Goal: Check status: Check status

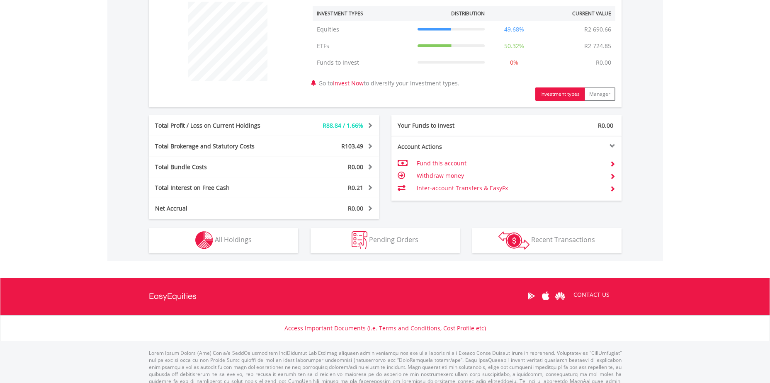
scroll to position [335, 0]
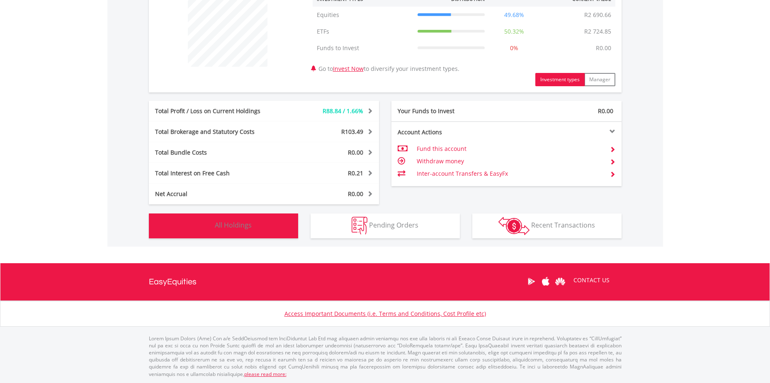
click at [228, 225] on span "All Holdings" at bounding box center [233, 224] width 37 height 9
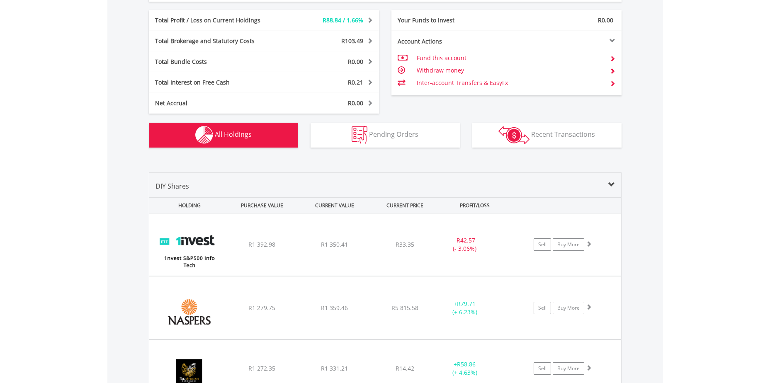
scroll to position [598, 0]
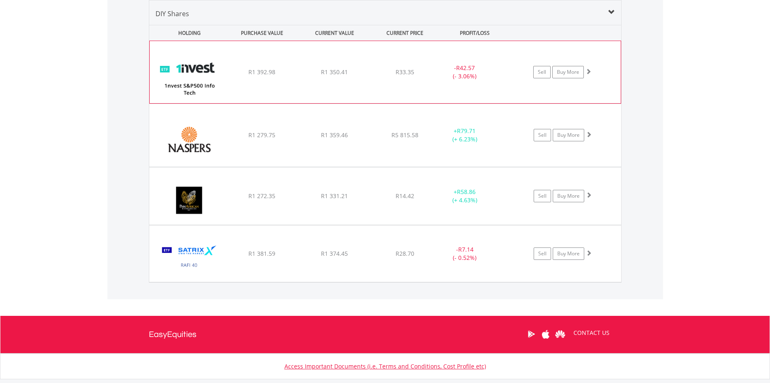
click at [247, 75] on div "R1 392.98" at bounding box center [262, 72] width 70 height 8
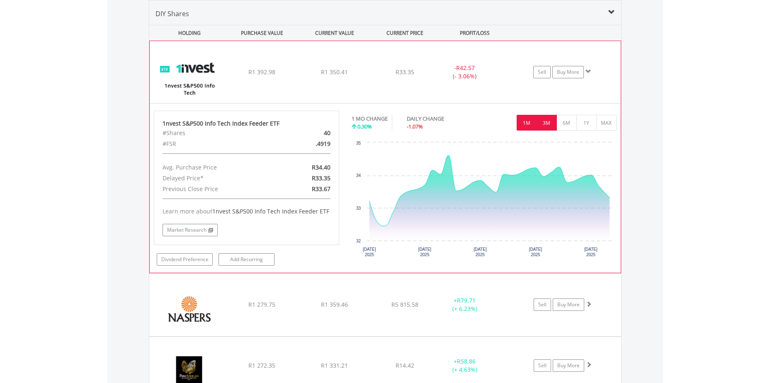
click at [549, 126] on button "3M" at bounding box center [546, 123] width 20 height 16
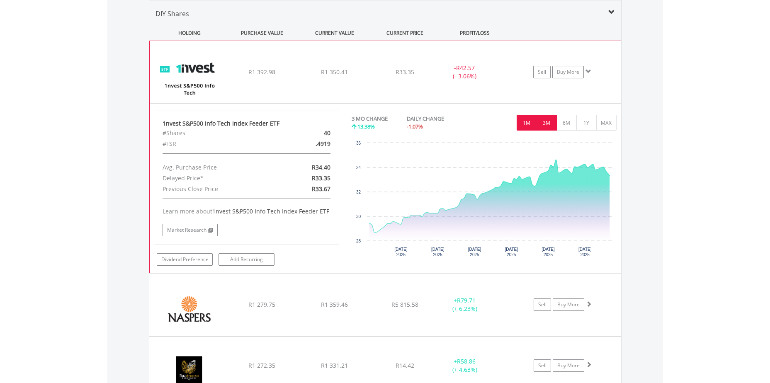
click at [528, 127] on button "1M" at bounding box center [526, 123] width 20 height 16
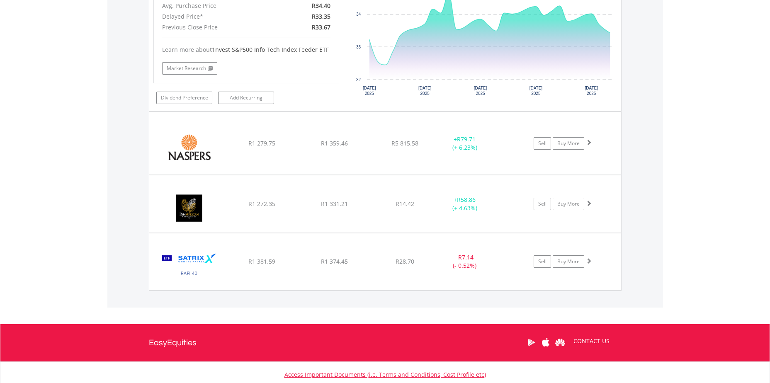
scroll to position [764, 0]
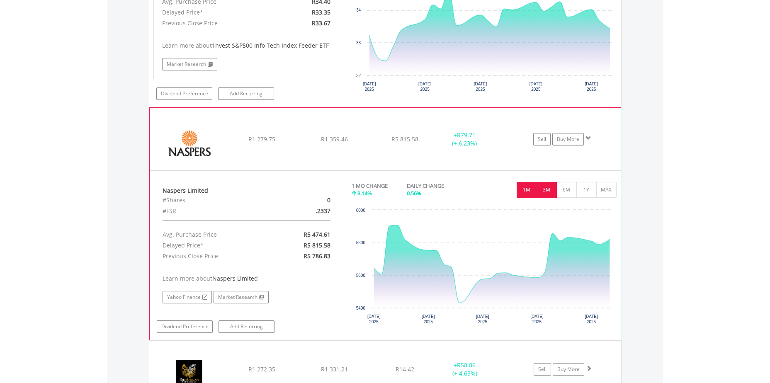
click at [547, 190] on button "3M" at bounding box center [546, 190] width 20 height 16
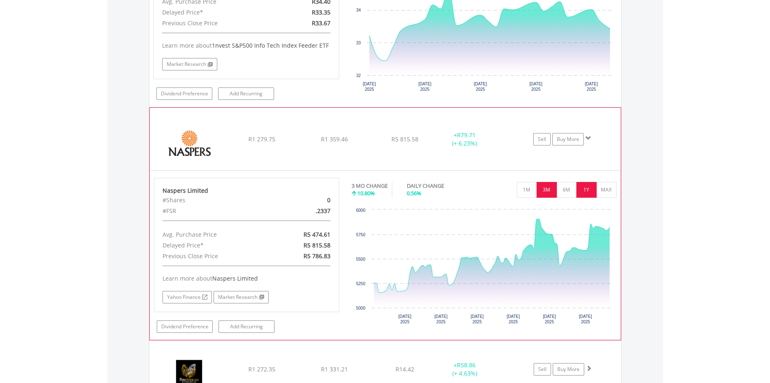
click at [583, 188] on button "1Y" at bounding box center [586, 190] width 20 height 16
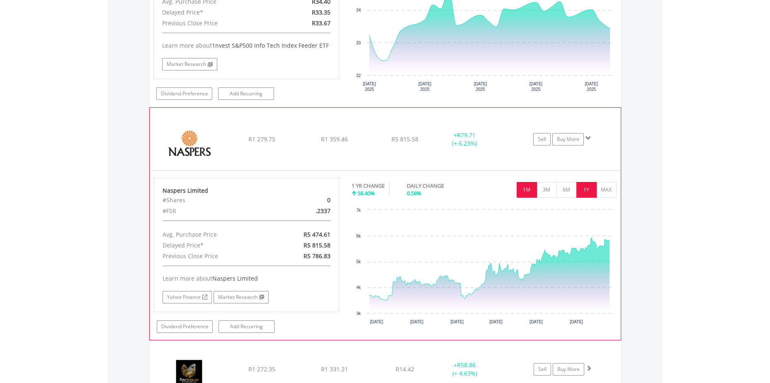
click at [528, 189] on button "1M" at bounding box center [526, 190] width 20 height 16
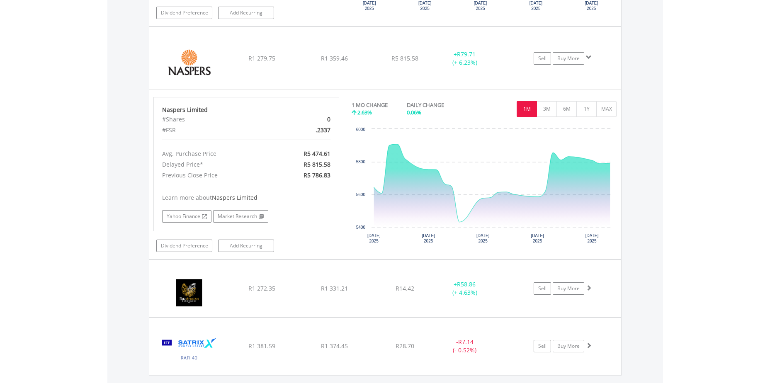
scroll to position [930, 0]
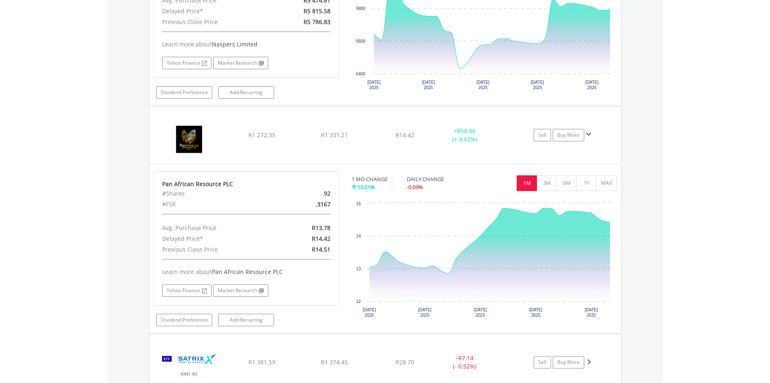
scroll to position [1012, 0]
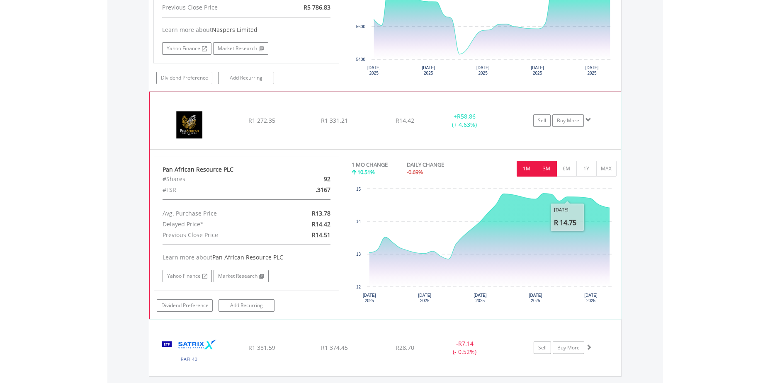
click at [545, 170] on button "3M" at bounding box center [546, 169] width 20 height 16
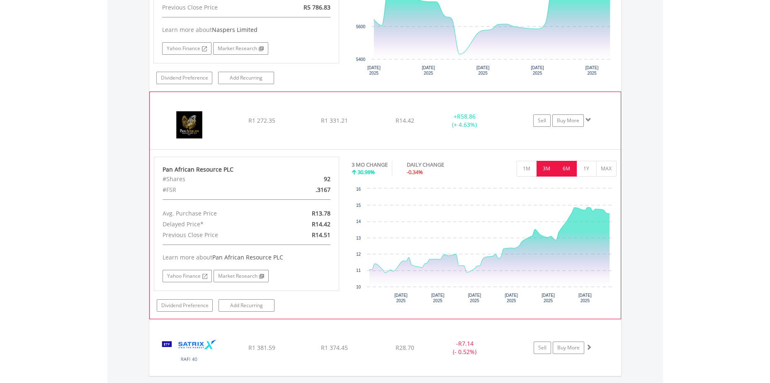
click at [563, 170] on button "6M" at bounding box center [566, 169] width 20 height 16
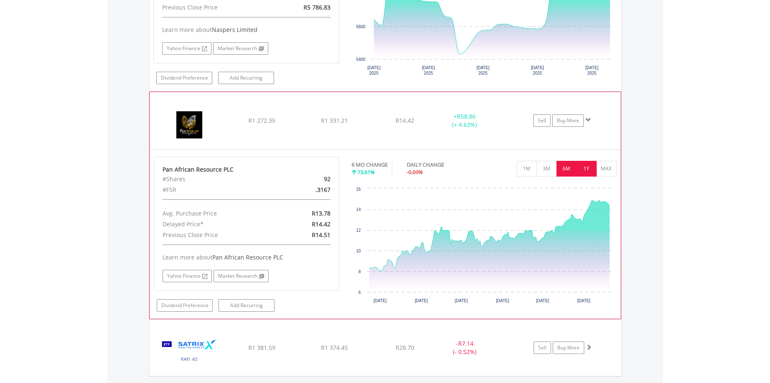
click at [588, 170] on button "1Y" at bounding box center [586, 169] width 20 height 16
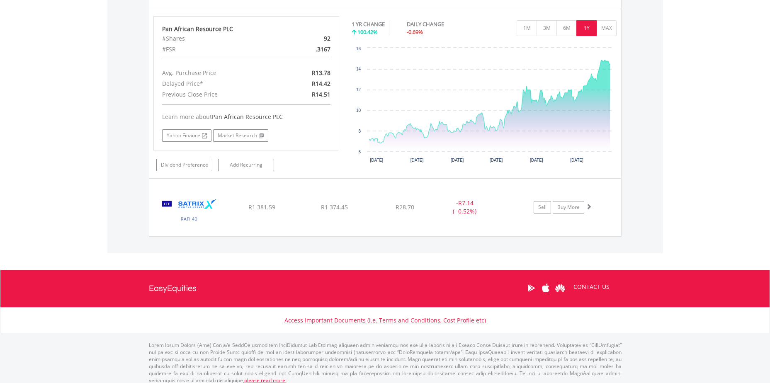
scroll to position [1159, 0]
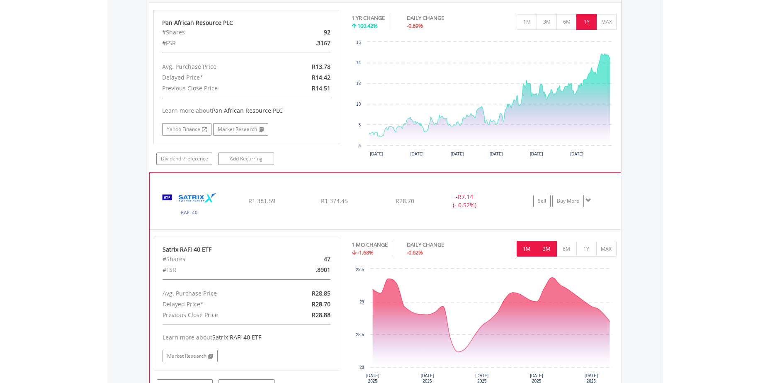
click at [550, 246] on button "3M" at bounding box center [546, 249] width 20 height 16
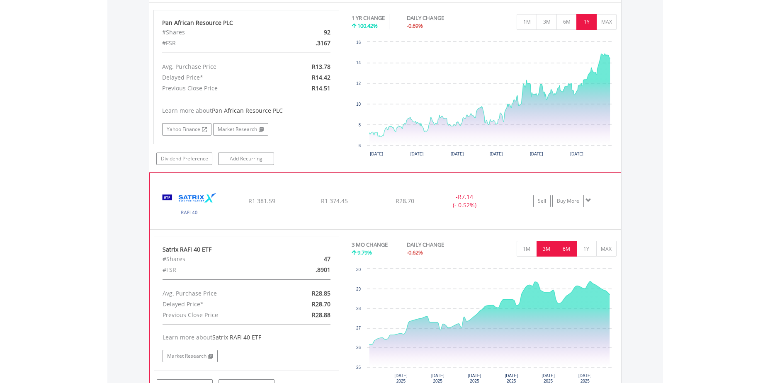
click at [565, 248] on button "6M" at bounding box center [566, 249] width 20 height 16
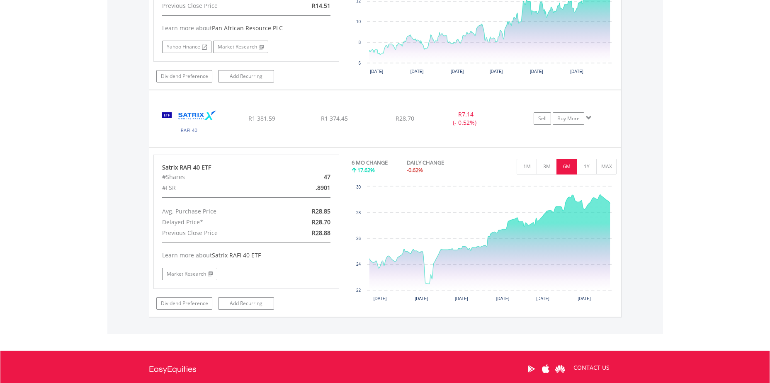
scroll to position [1242, 0]
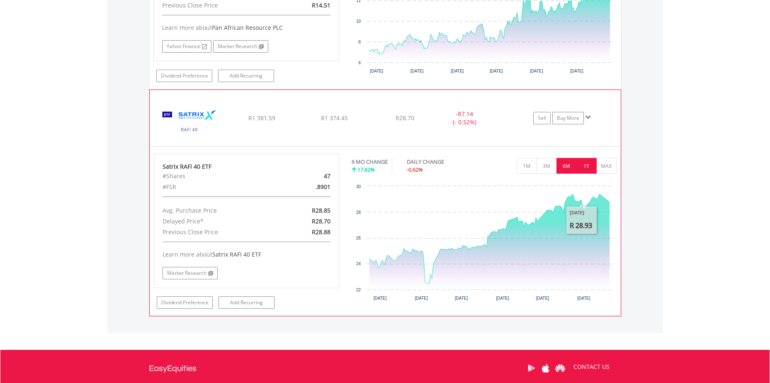
click at [581, 167] on button "1Y" at bounding box center [586, 166] width 20 height 16
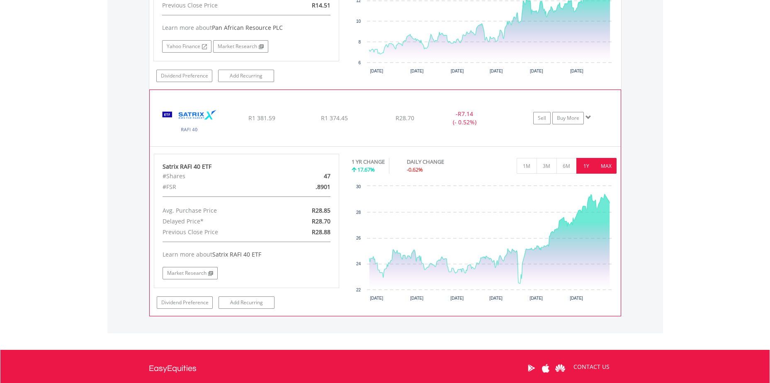
click at [603, 167] on button "MAX" at bounding box center [606, 166] width 20 height 16
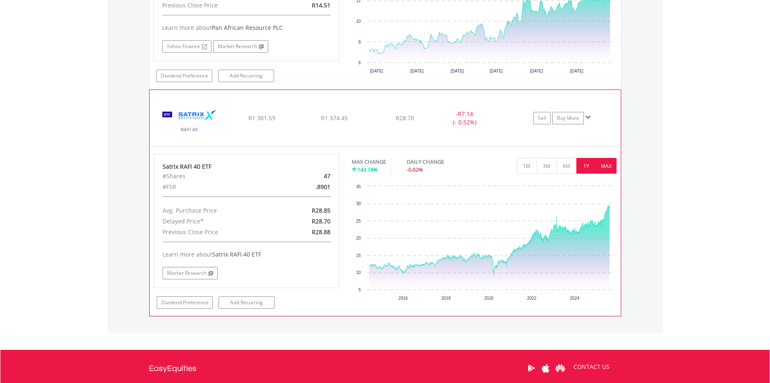
click at [590, 168] on button "1Y" at bounding box center [586, 166] width 20 height 16
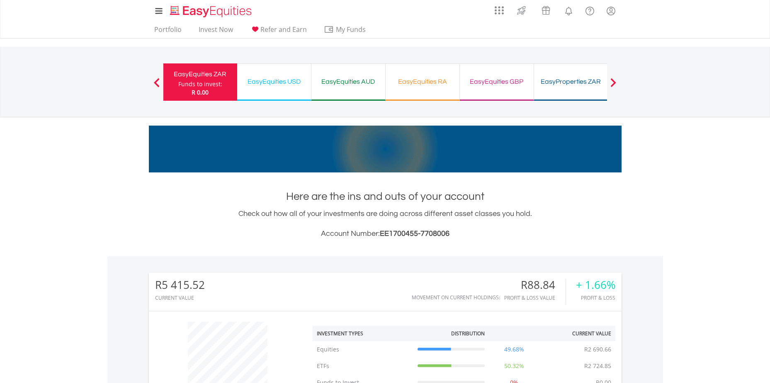
scroll to position [0, 0]
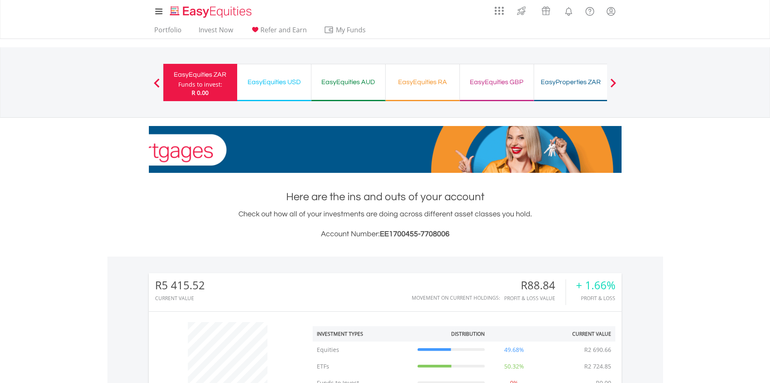
click at [257, 83] on div "EasyEquities USD" at bounding box center [274, 82] width 64 height 12
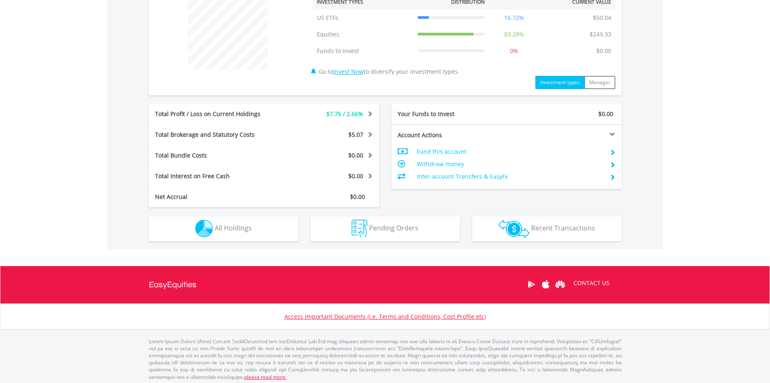
scroll to position [335, 0]
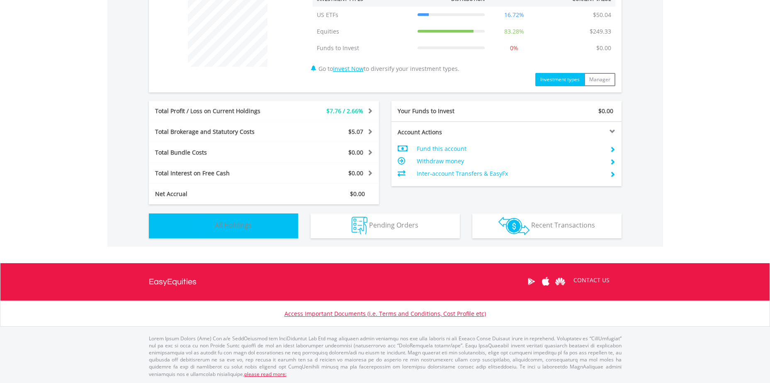
click at [231, 228] on span "All Holdings" at bounding box center [233, 224] width 37 height 9
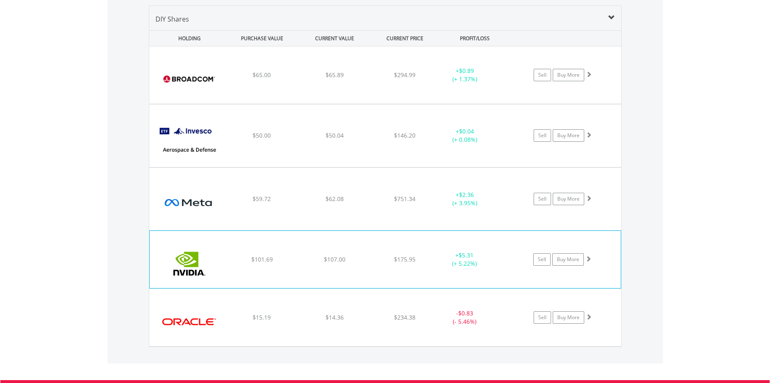
scroll to position [598, 0]
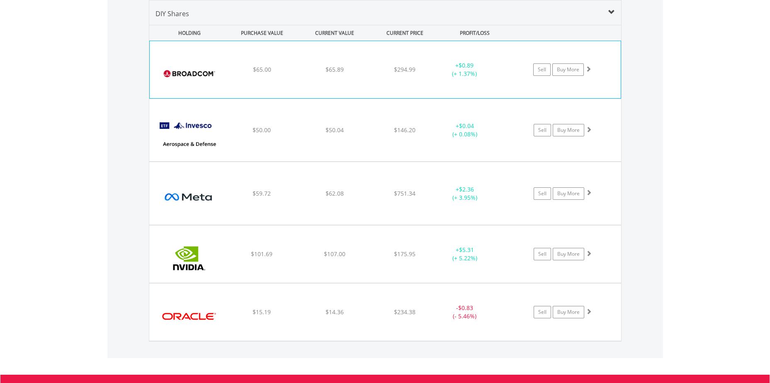
click at [300, 66] on div "$65.89" at bounding box center [334, 69] width 70 height 8
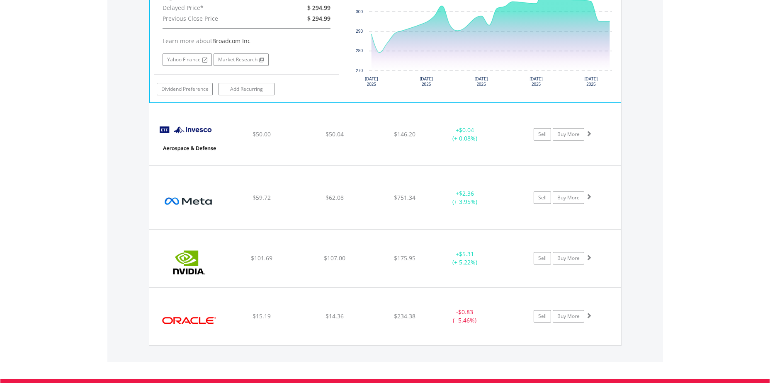
scroll to position [764, 0]
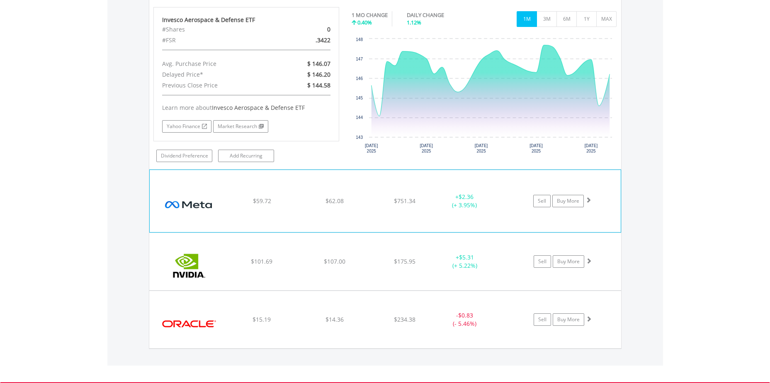
scroll to position [930, 0]
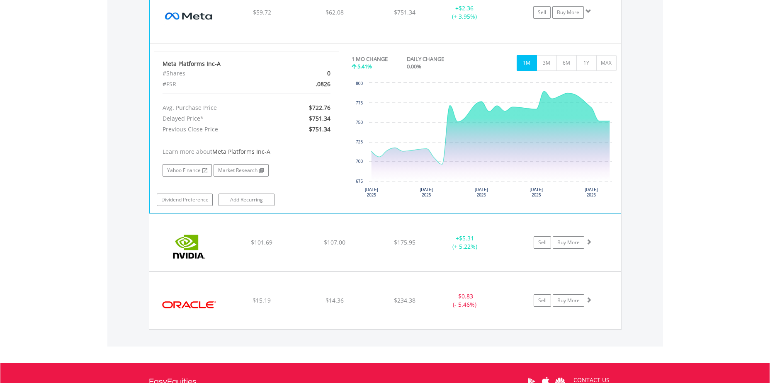
scroll to position [1137, 0]
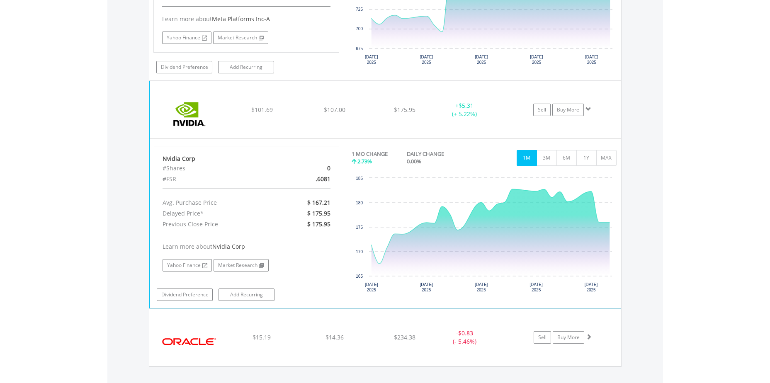
scroll to position [1261, 0]
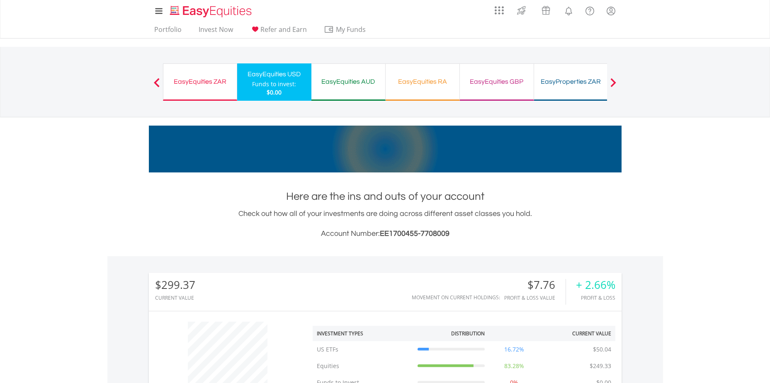
scroll to position [0, 0]
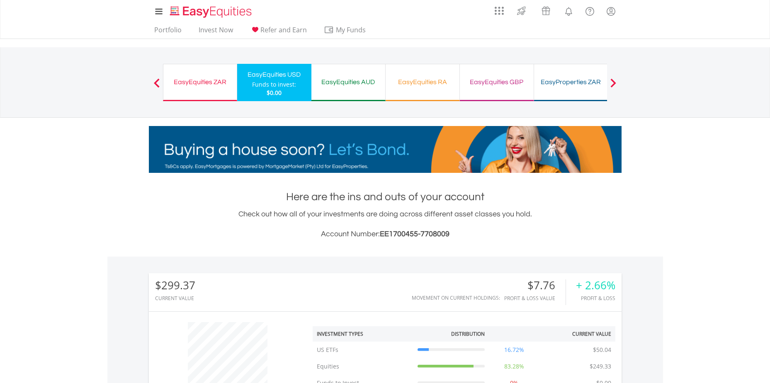
click at [421, 89] on div "EasyEquities RA Funds to invest: $0.00" at bounding box center [422, 82] width 74 height 37
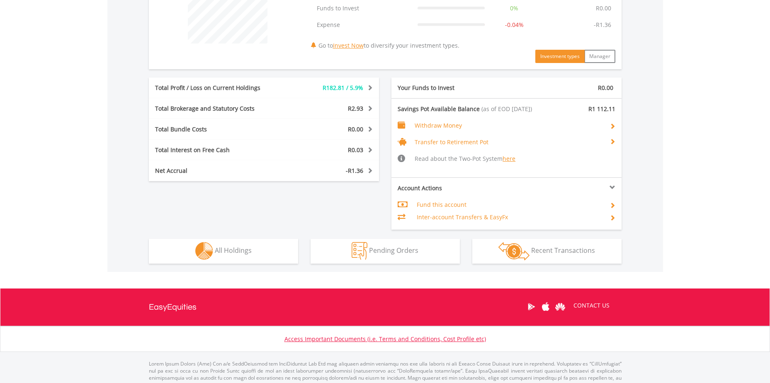
scroll to position [383, 0]
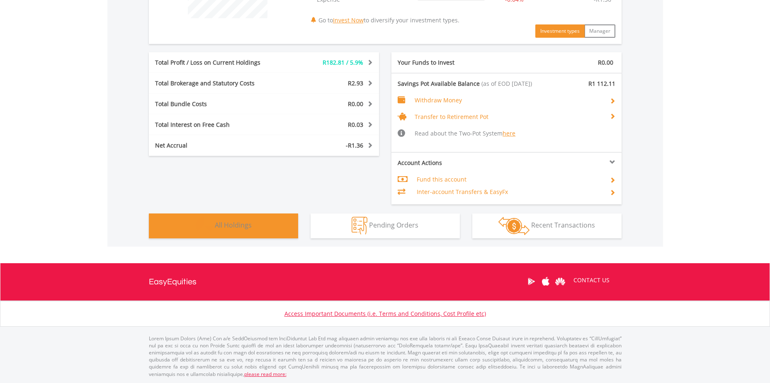
click at [220, 228] on span "All Holdings" at bounding box center [233, 224] width 37 height 9
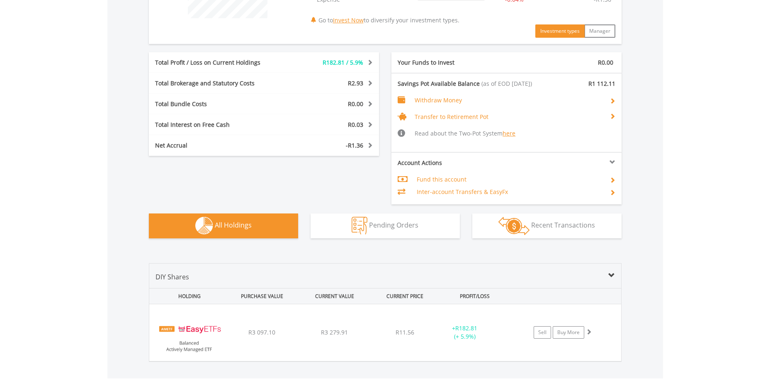
scroll to position [515, 0]
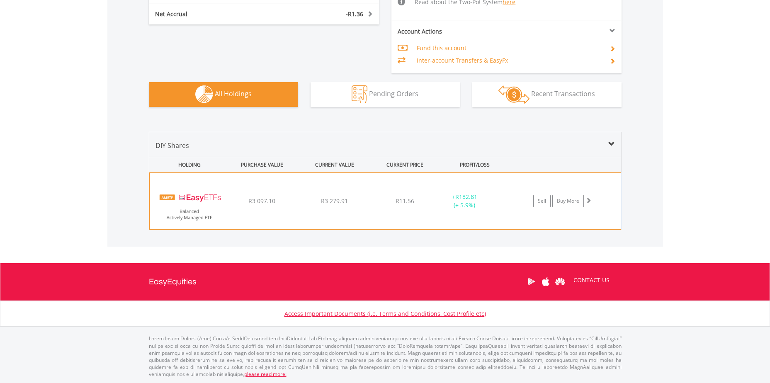
click at [220, 206] on img at bounding box center [189, 205] width 71 height 44
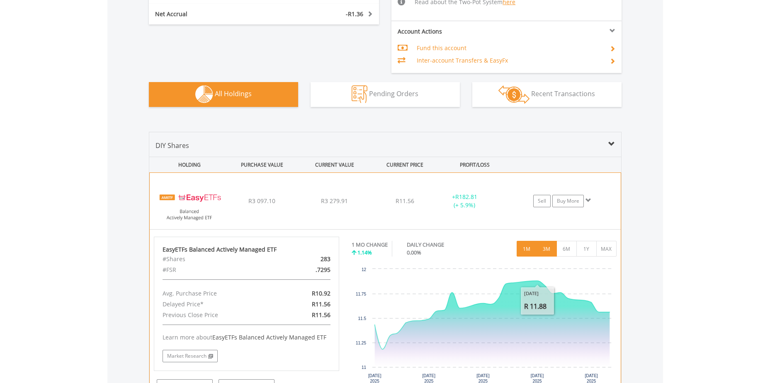
click at [544, 249] on button "3M" at bounding box center [546, 249] width 20 height 16
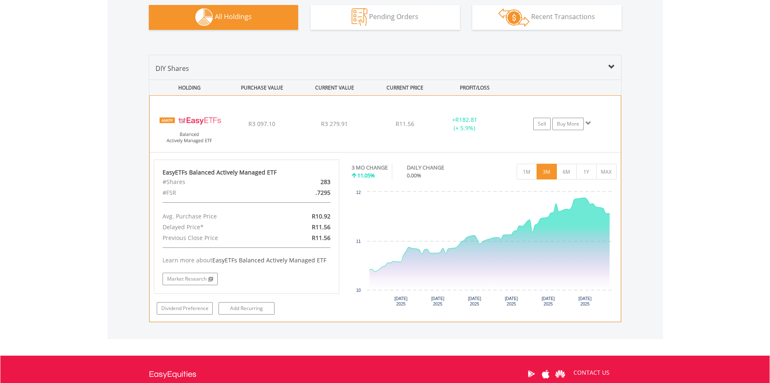
scroll to position [598, 0]
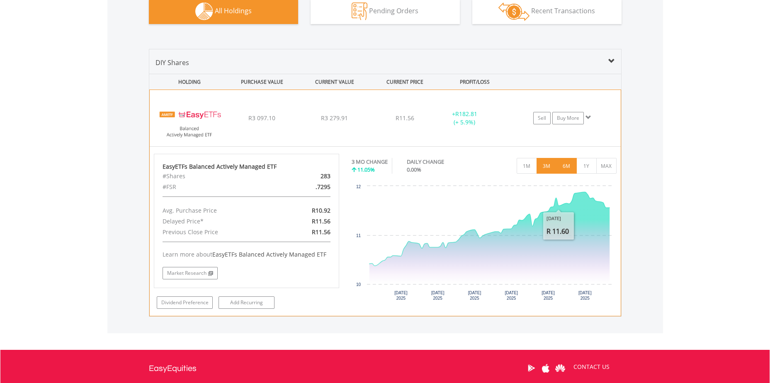
click at [564, 170] on button "6M" at bounding box center [566, 166] width 20 height 16
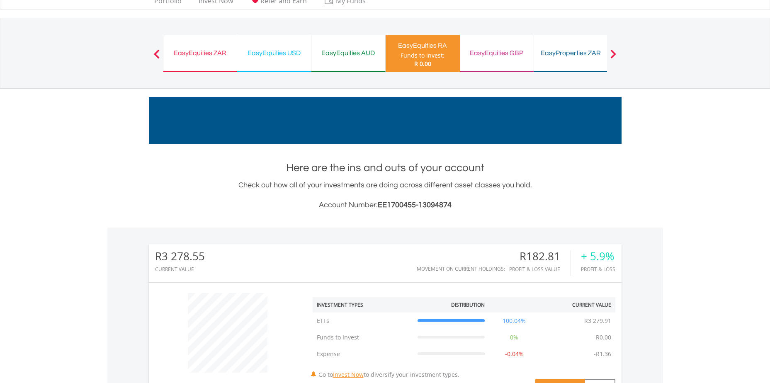
scroll to position [0, 0]
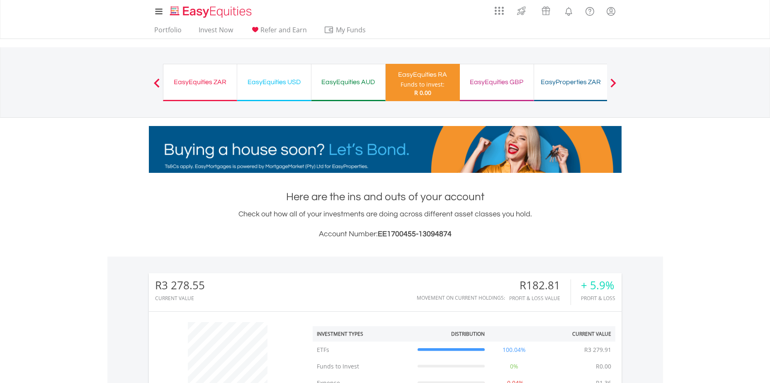
click at [485, 82] on div "EasyEquities GBP" at bounding box center [497, 82] width 64 height 12
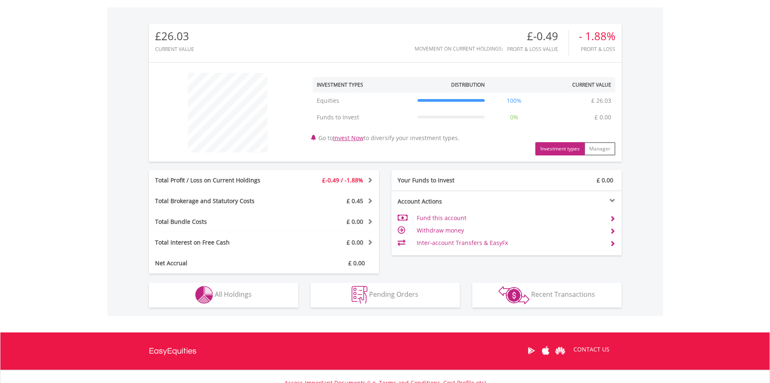
scroll to position [249, 0]
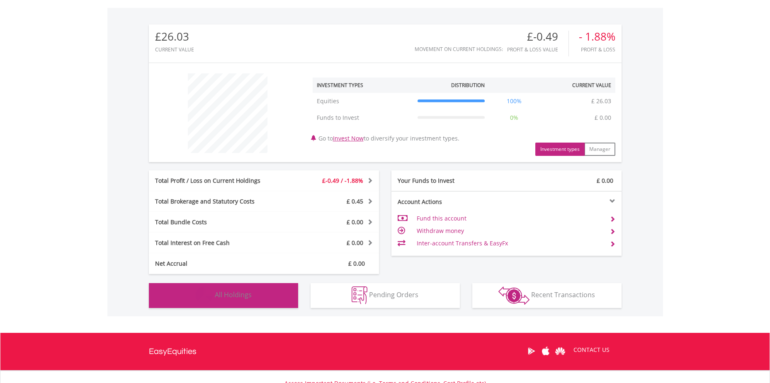
click at [233, 298] on span "All Holdings" at bounding box center [233, 294] width 37 height 9
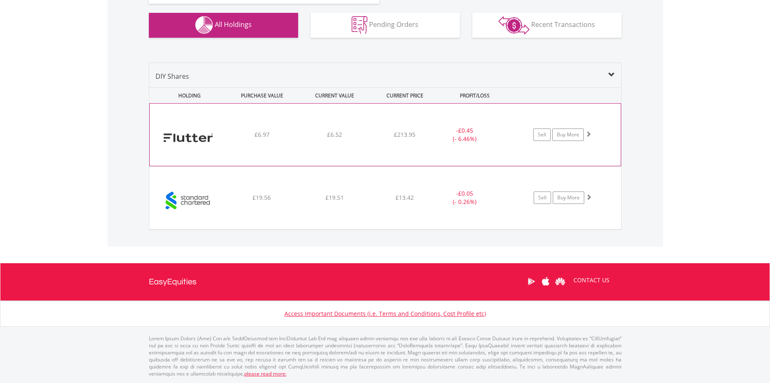
scroll to position [518, 0]
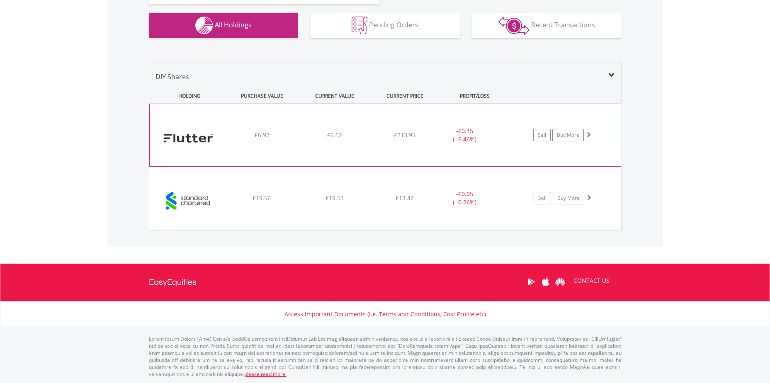
click at [274, 131] on div "£6.97" at bounding box center [262, 135] width 70 height 8
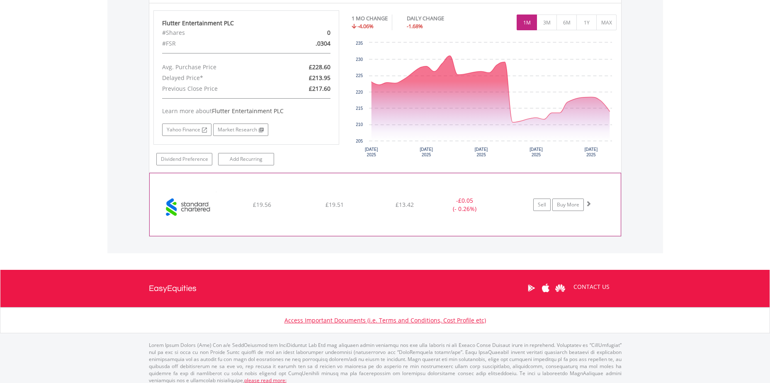
scroll to position [684, 0]
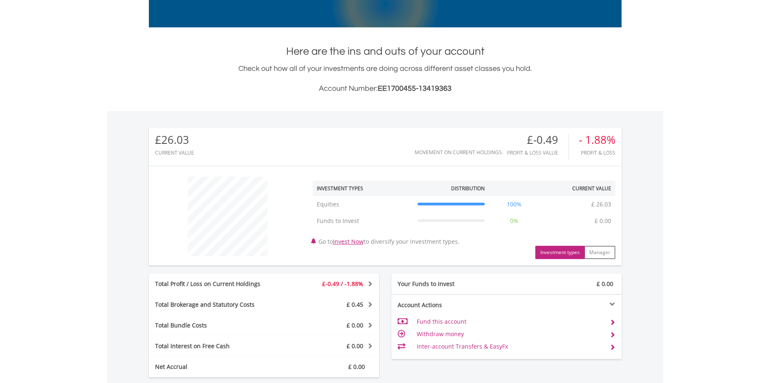
scroll to position [0, 0]
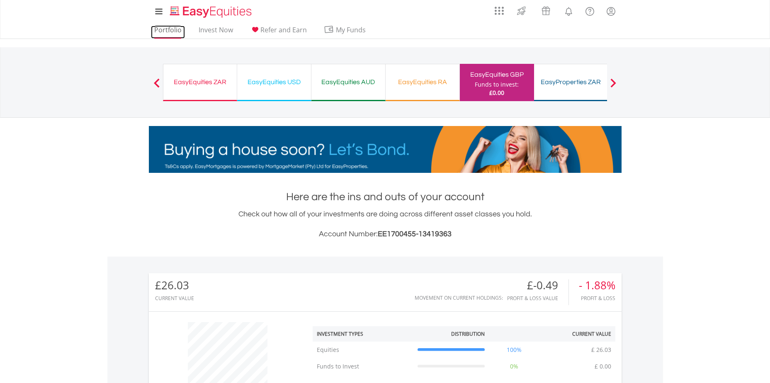
click at [169, 29] on link "Portfolio" at bounding box center [168, 32] width 34 height 13
